Goal: Information Seeking & Learning: Learn about a topic

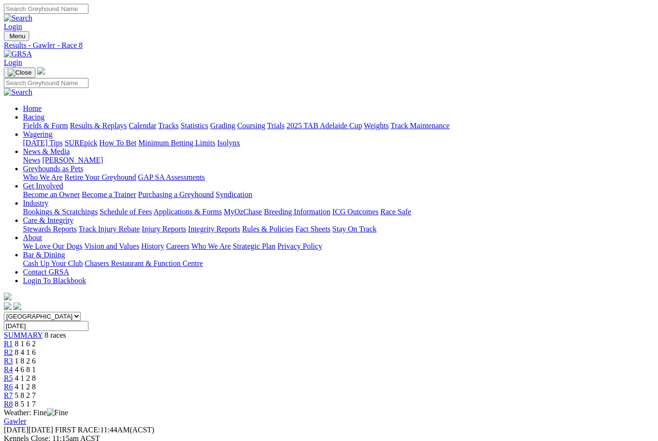
scroll to position [0, 2]
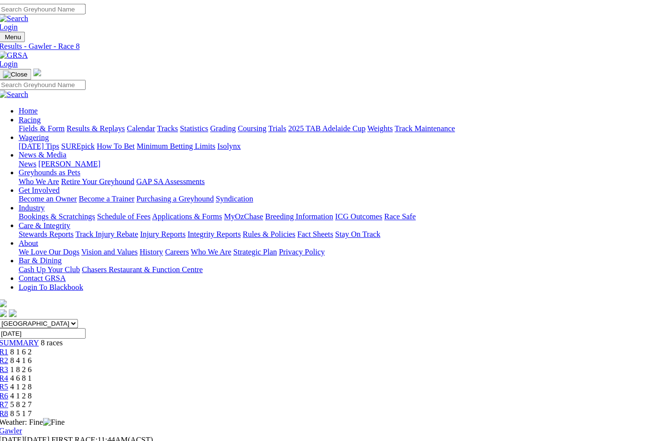
click at [35, 121] on link "Fields & Form" at bounding box center [43, 125] width 45 height 8
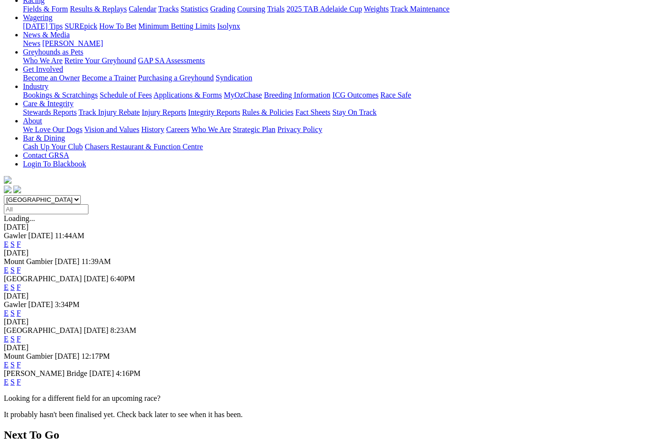
scroll to position [116, 0]
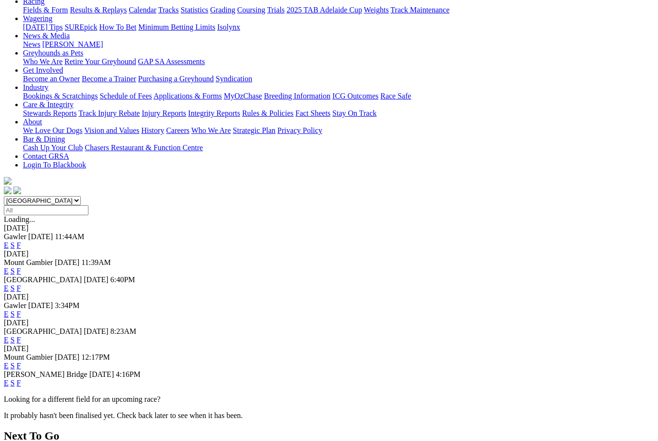
click at [21, 336] on link "F" at bounding box center [19, 340] width 4 height 8
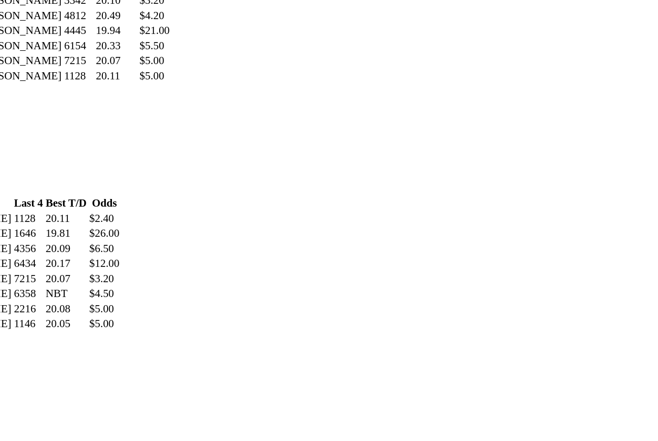
scroll to position [1014, 58]
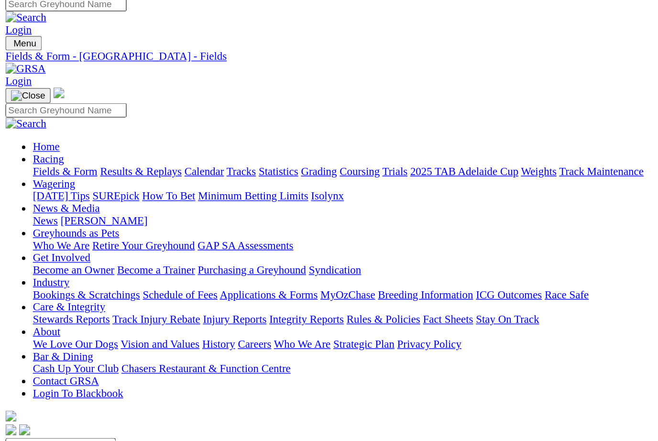
scroll to position [0, 0]
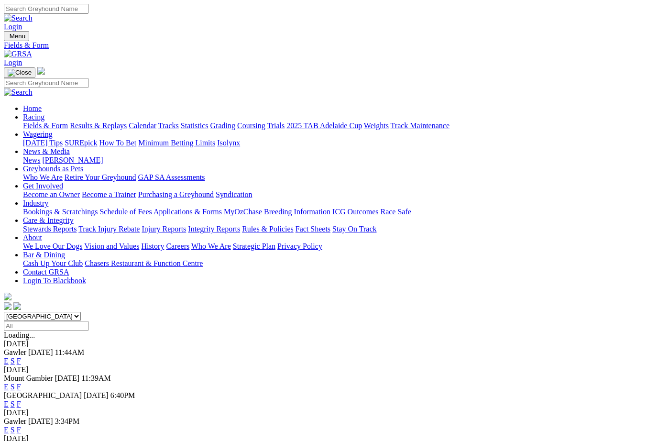
scroll to position [116, 0]
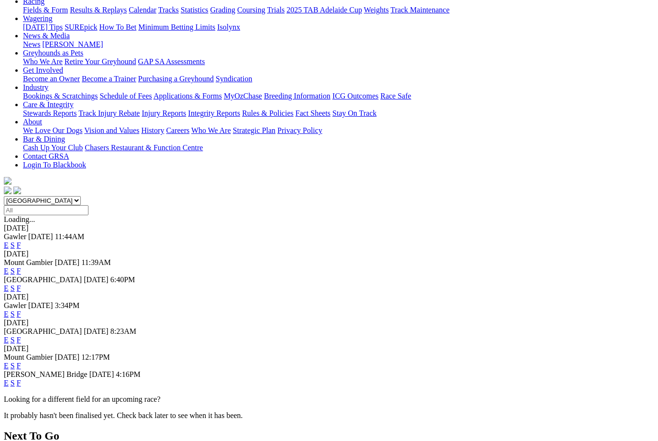
click at [21, 379] on link "F" at bounding box center [19, 383] width 4 height 8
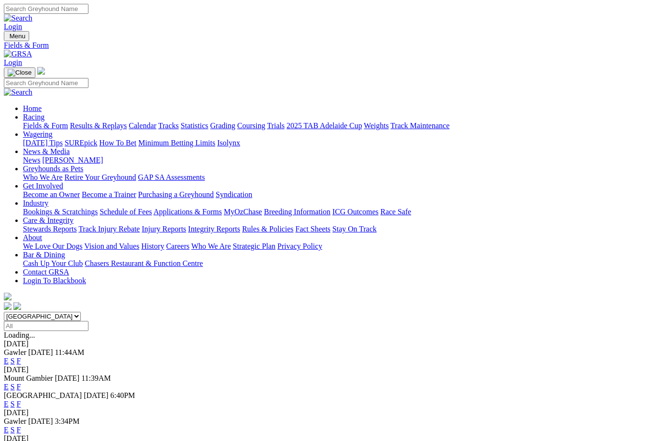
scroll to position [116, 0]
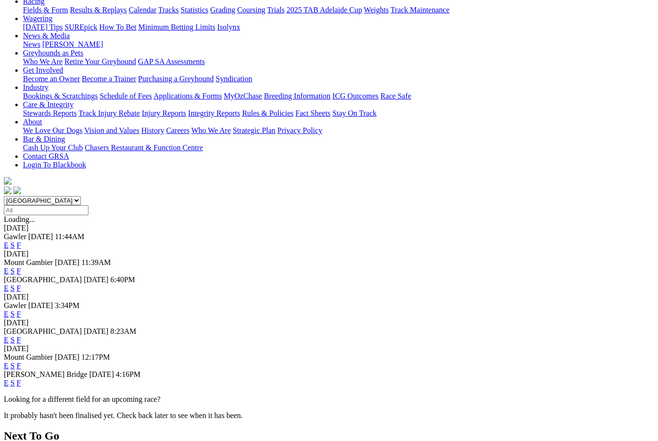
click at [21, 284] on link "F" at bounding box center [19, 288] width 4 height 8
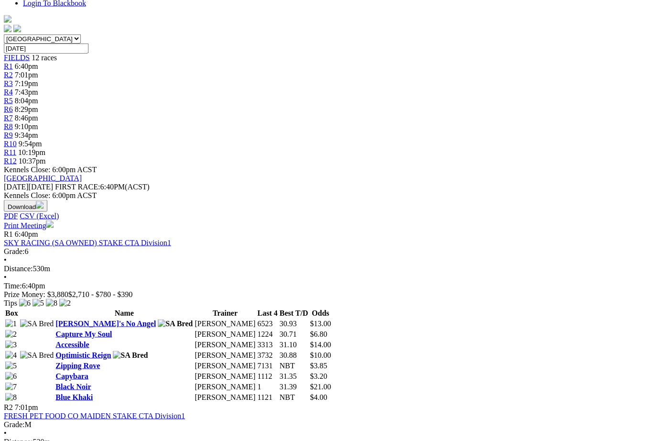
scroll to position [278, 0]
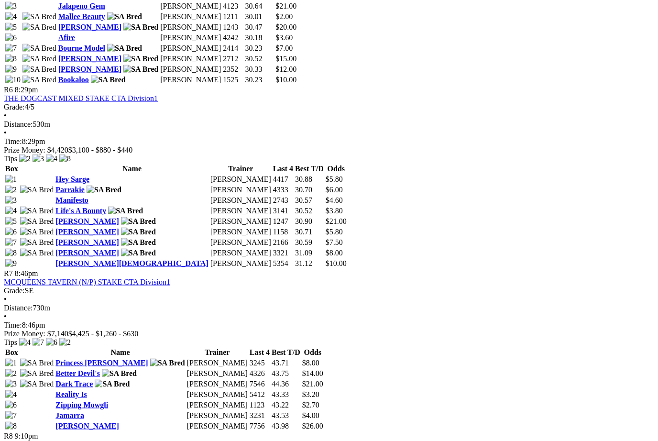
scroll to position [1209, 0]
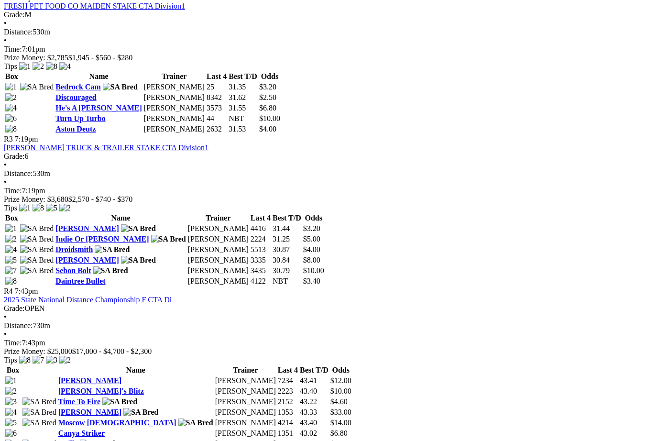
scroll to position [686, 0]
